Goal: Navigation & Orientation: Find specific page/section

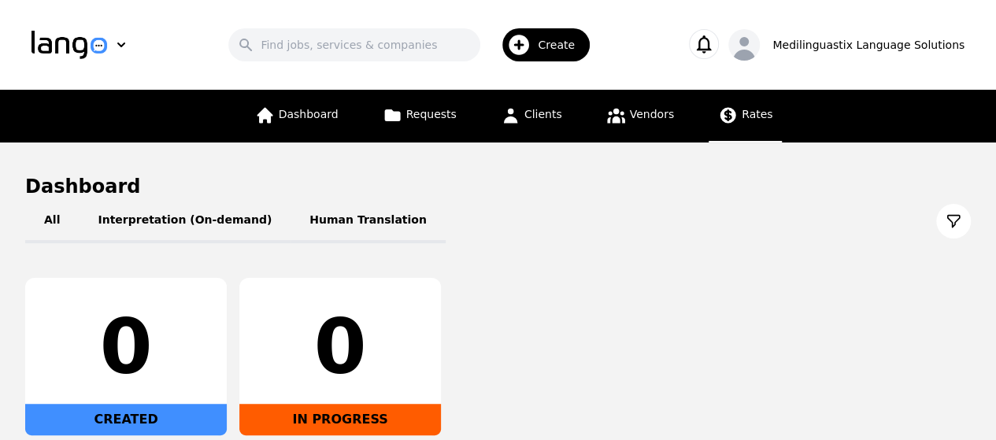
click at [744, 114] on span "Rates" at bounding box center [757, 114] width 31 height 13
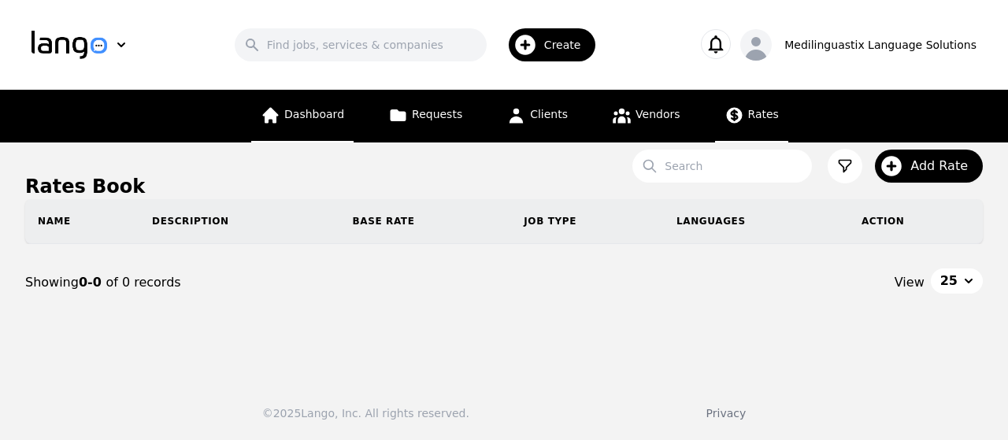
click at [337, 113] on span "Dashboard" at bounding box center [314, 114] width 60 height 13
